Goal: Task Accomplishment & Management: Use online tool/utility

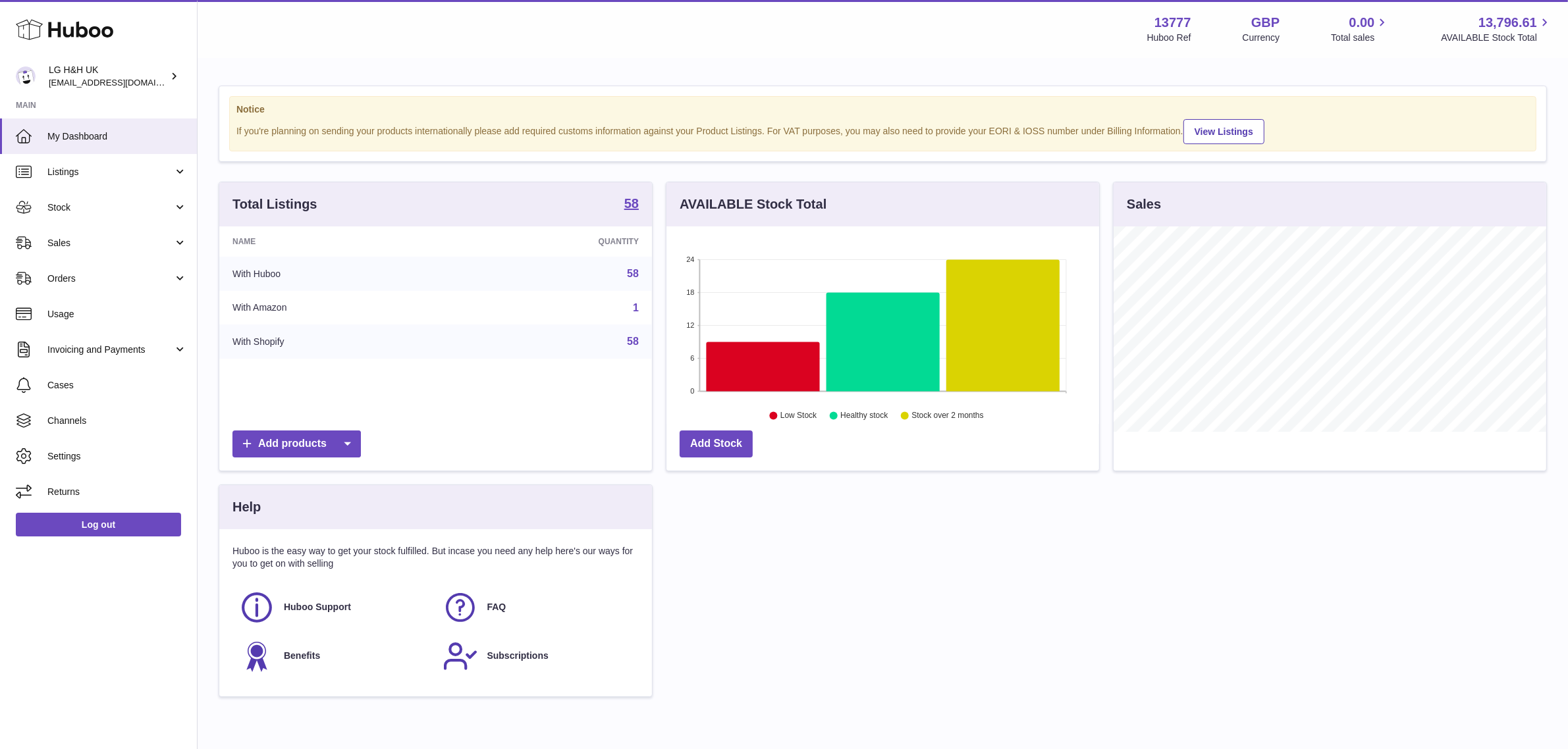
scroll to position [205, 433]
click at [84, 235] on link "Sales" at bounding box center [98, 243] width 197 height 36
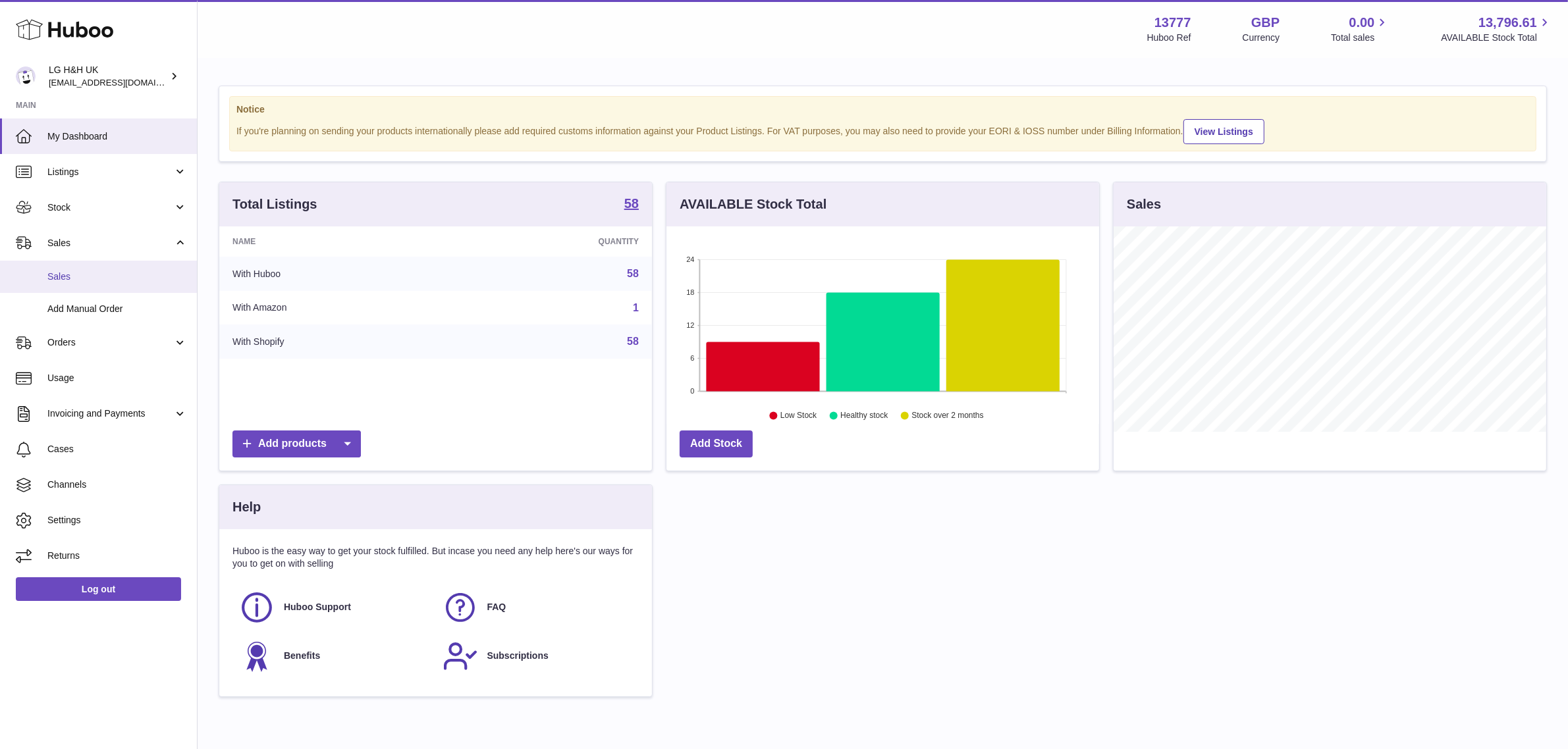
click at [72, 272] on span "Sales" at bounding box center [118, 277] width 140 height 13
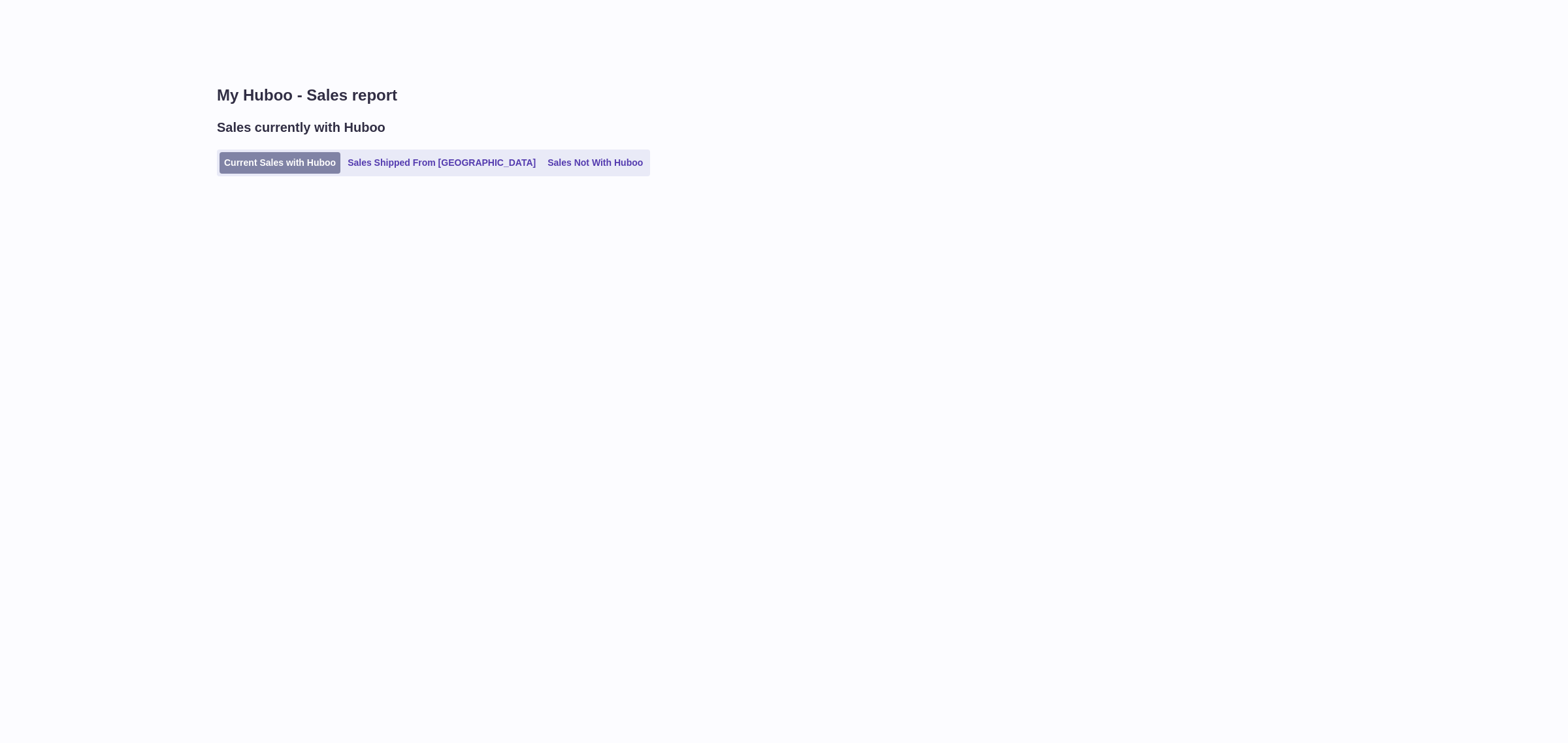
click at [260, 154] on link "Current Sales with Huboo" at bounding box center [280, 162] width 121 height 21
click at [284, 158] on link "Current Sales with Huboo" at bounding box center [280, 162] width 121 height 21
click at [262, 157] on link "Current Sales with Huboo" at bounding box center [280, 162] width 121 height 21
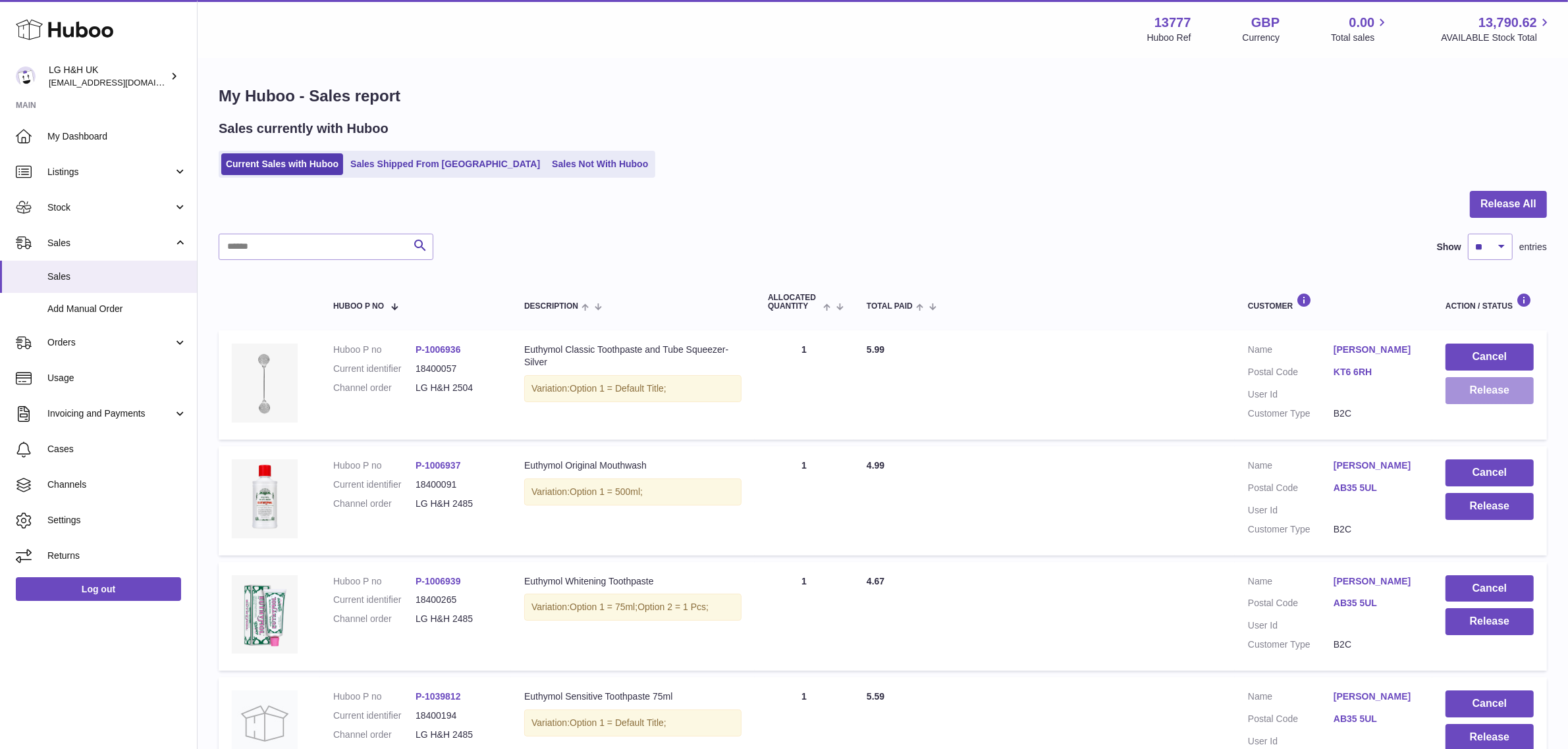
click at [1477, 396] on button "Release" at bounding box center [1489, 391] width 88 height 27
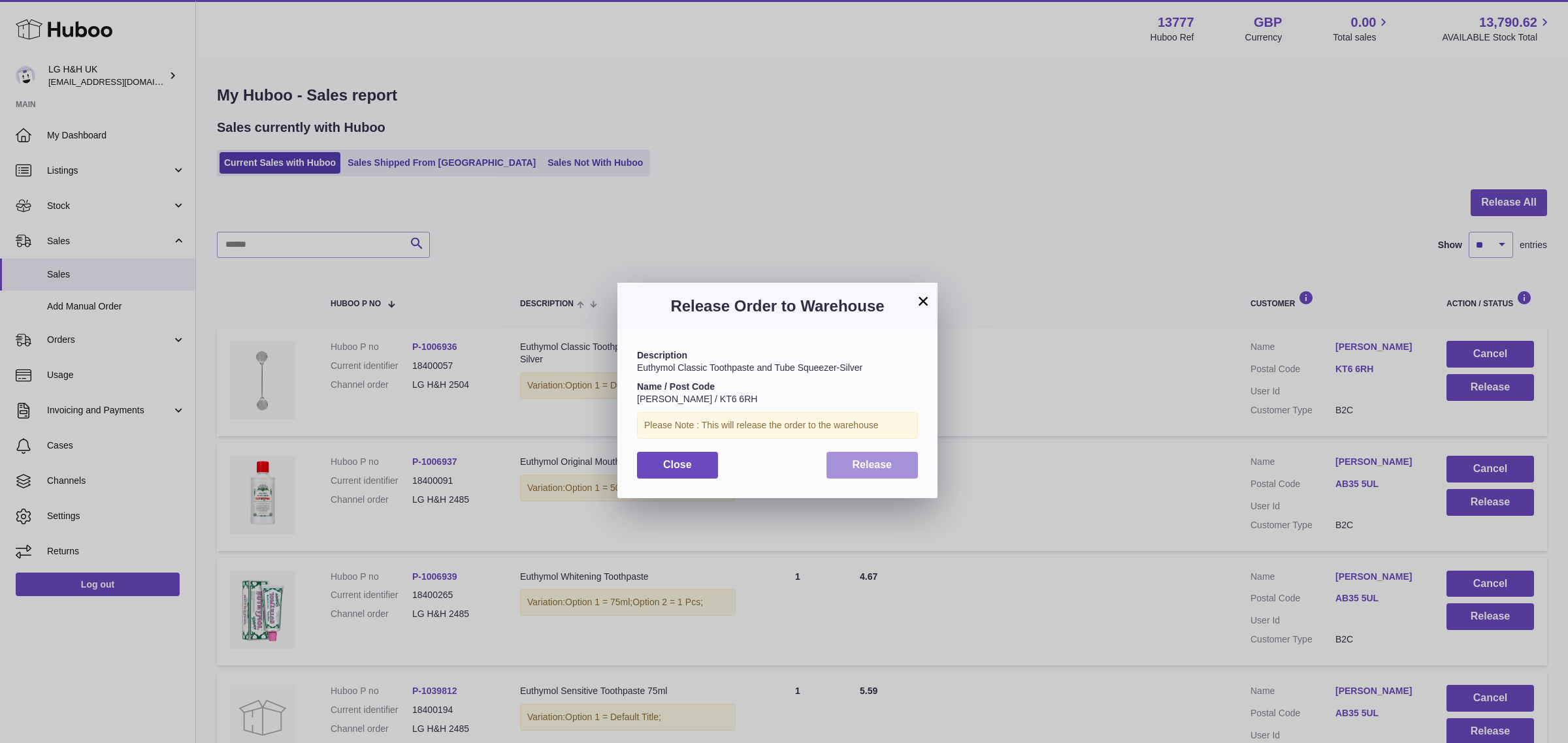
click at [886, 462] on span "Release" at bounding box center [872, 465] width 40 height 11
